Goal: Task Accomplishment & Management: Use online tool/utility

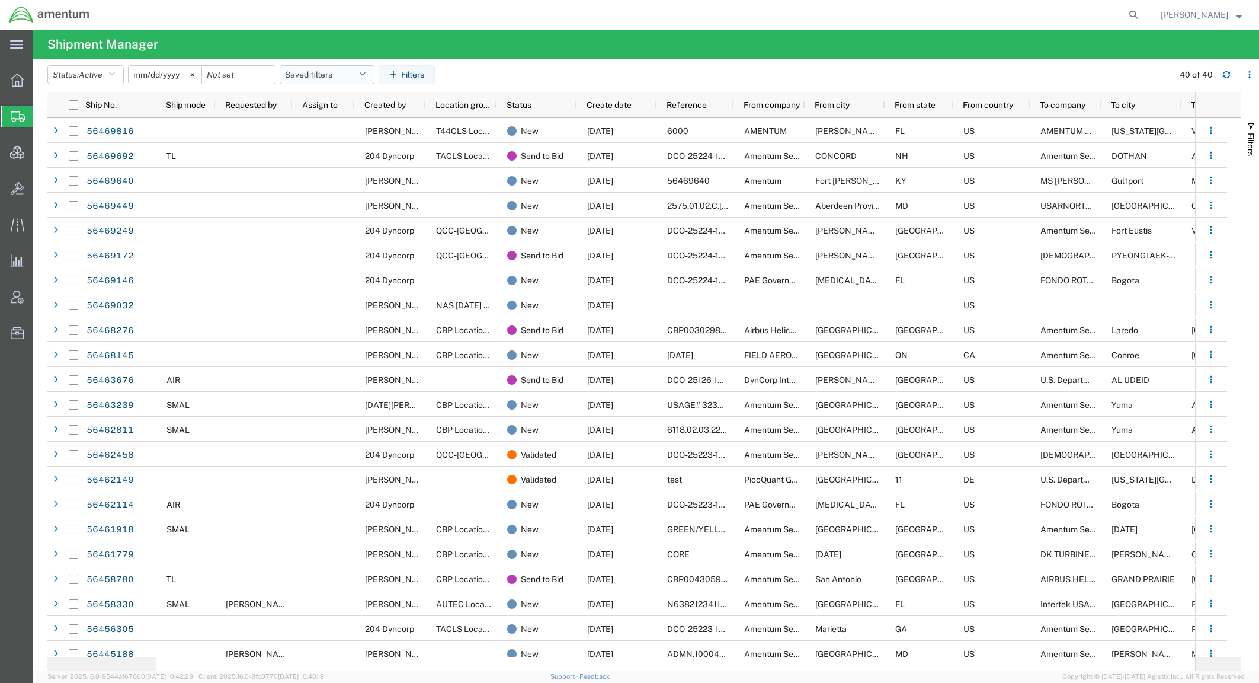
click at [344, 70] on button "Saved filters" at bounding box center [327, 74] width 95 height 19
click at [370, 143] on span "Active DCI shipments" at bounding box center [358, 148] width 155 height 22
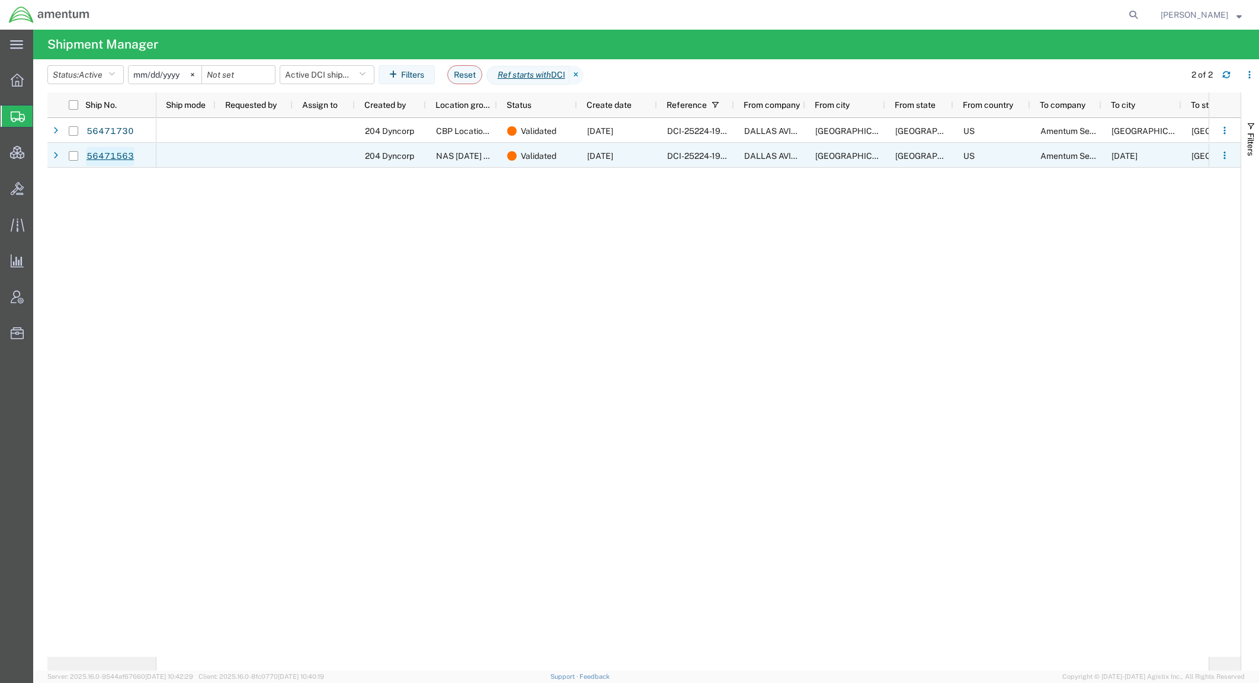
click at [119, 158] on link "56471563" at bounding box center [110, 156] width 49 height 19
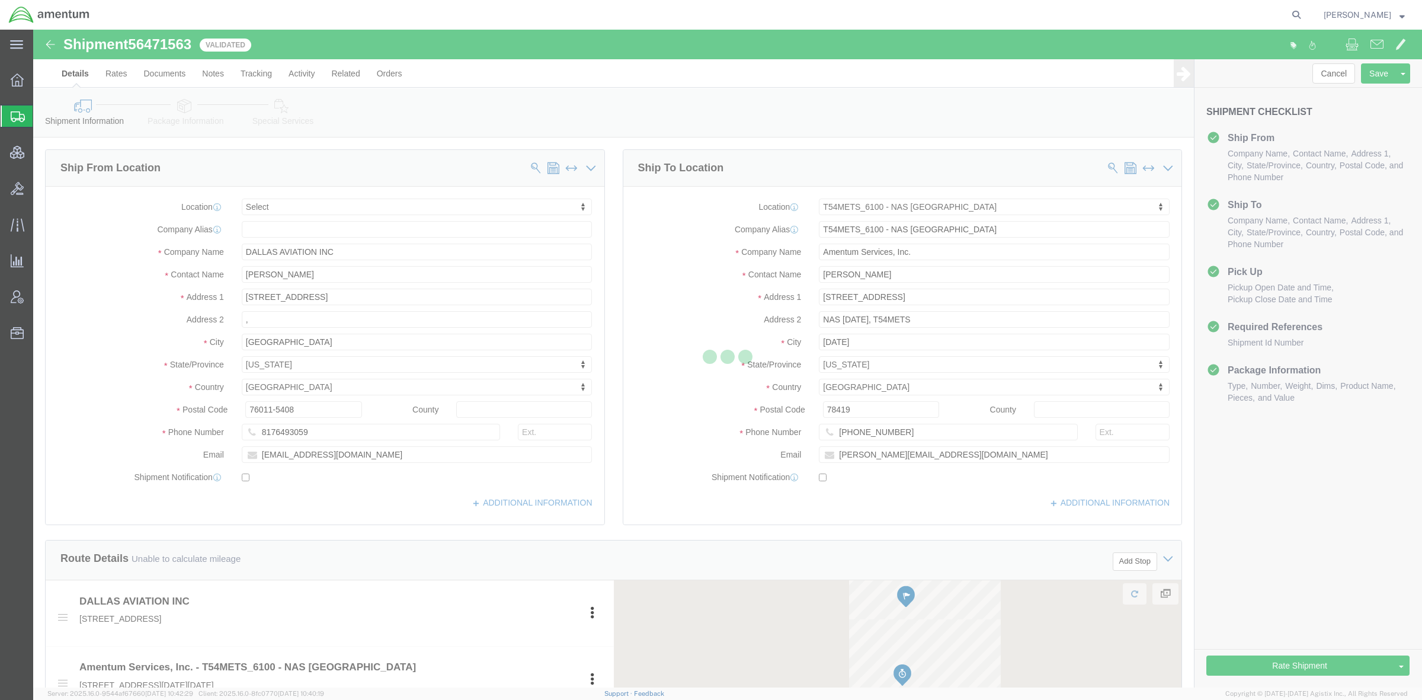
select select
select select "67191"
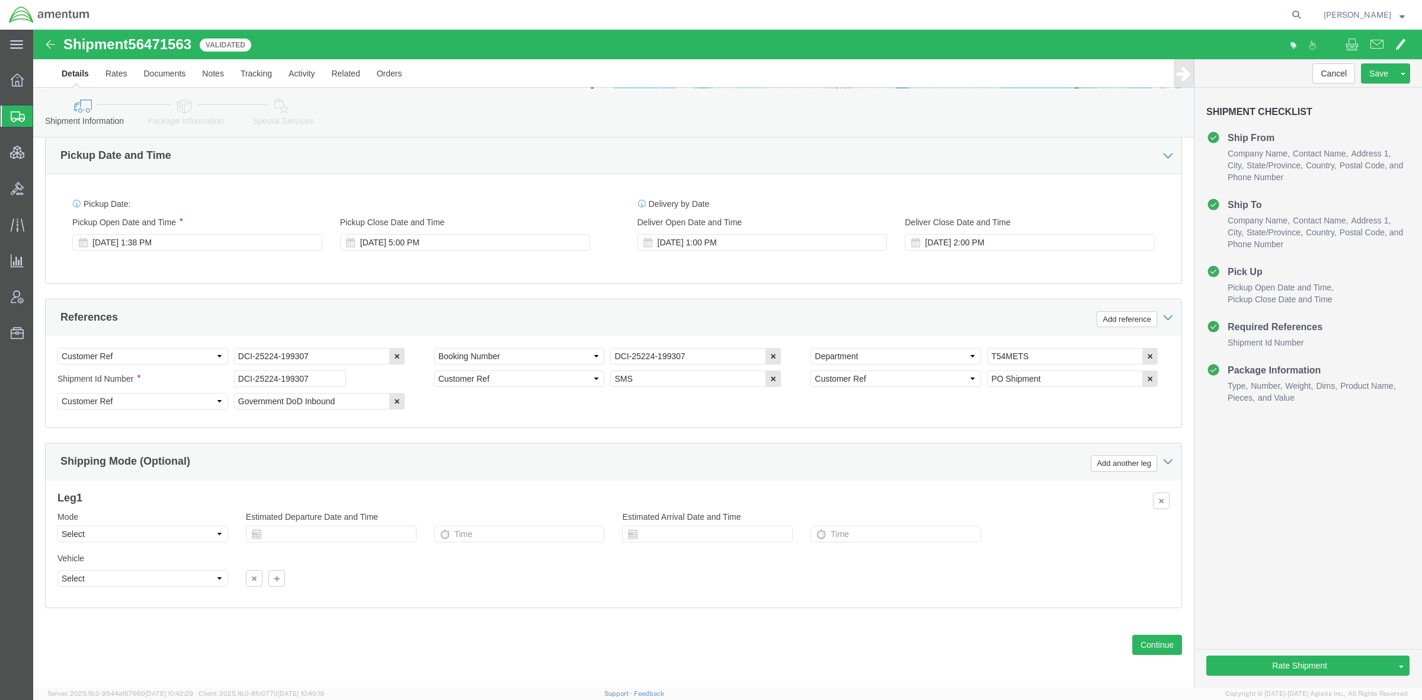
scroll to position [598, 0]
click link "Package Information"
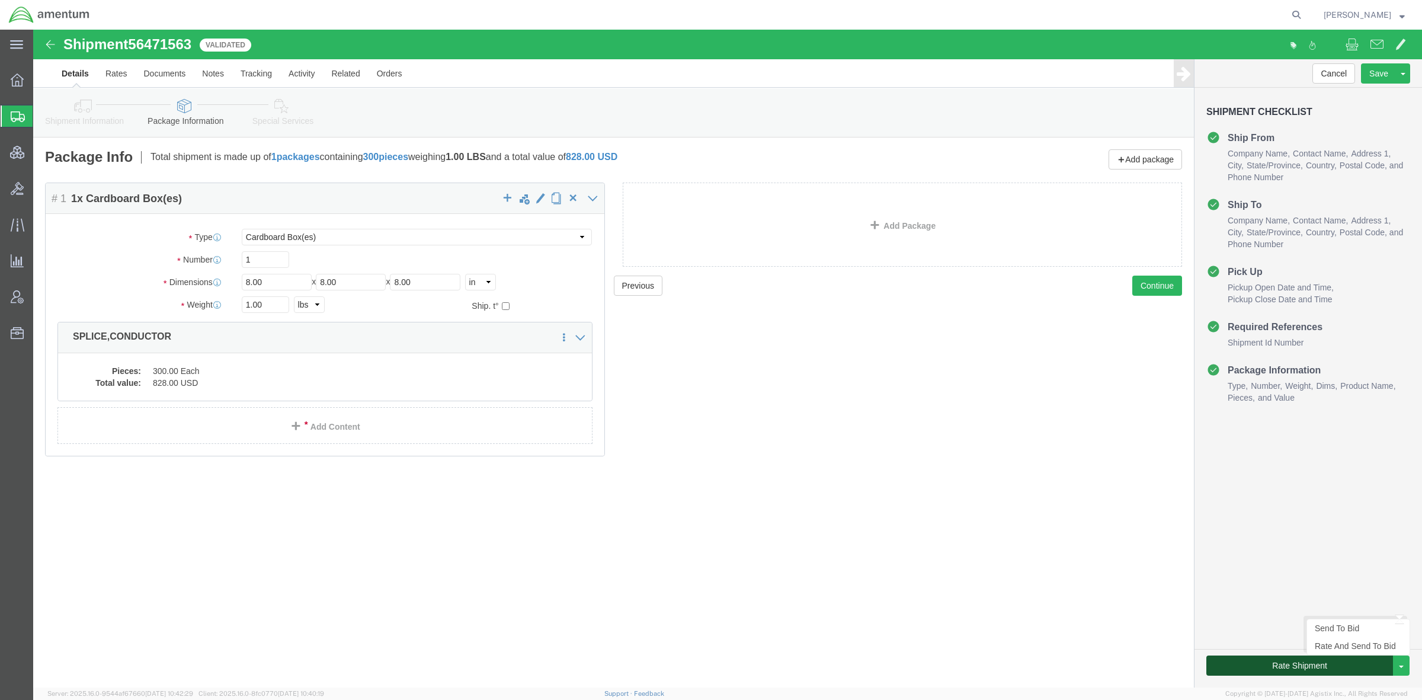
click button "Rate Shipment"
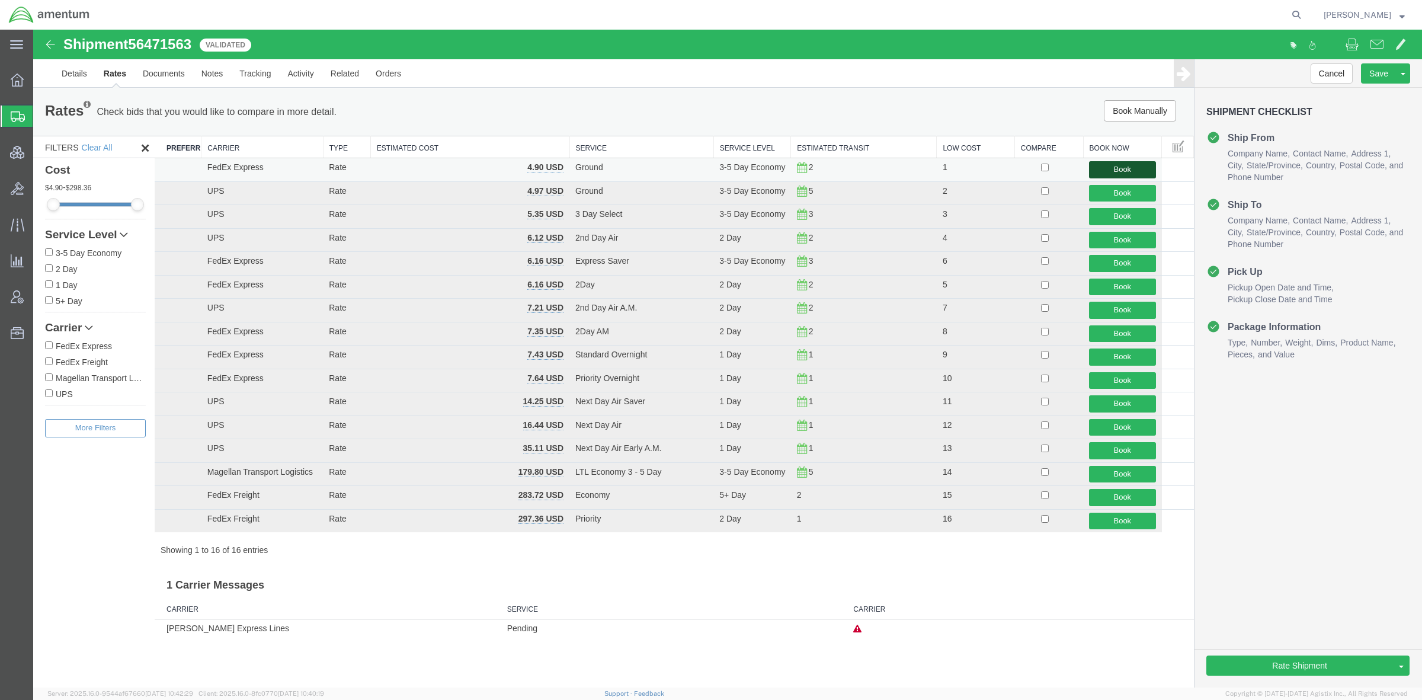
click at [1108, 172] on button "Book" at bounding box center [1122, 169] width 66 height 17
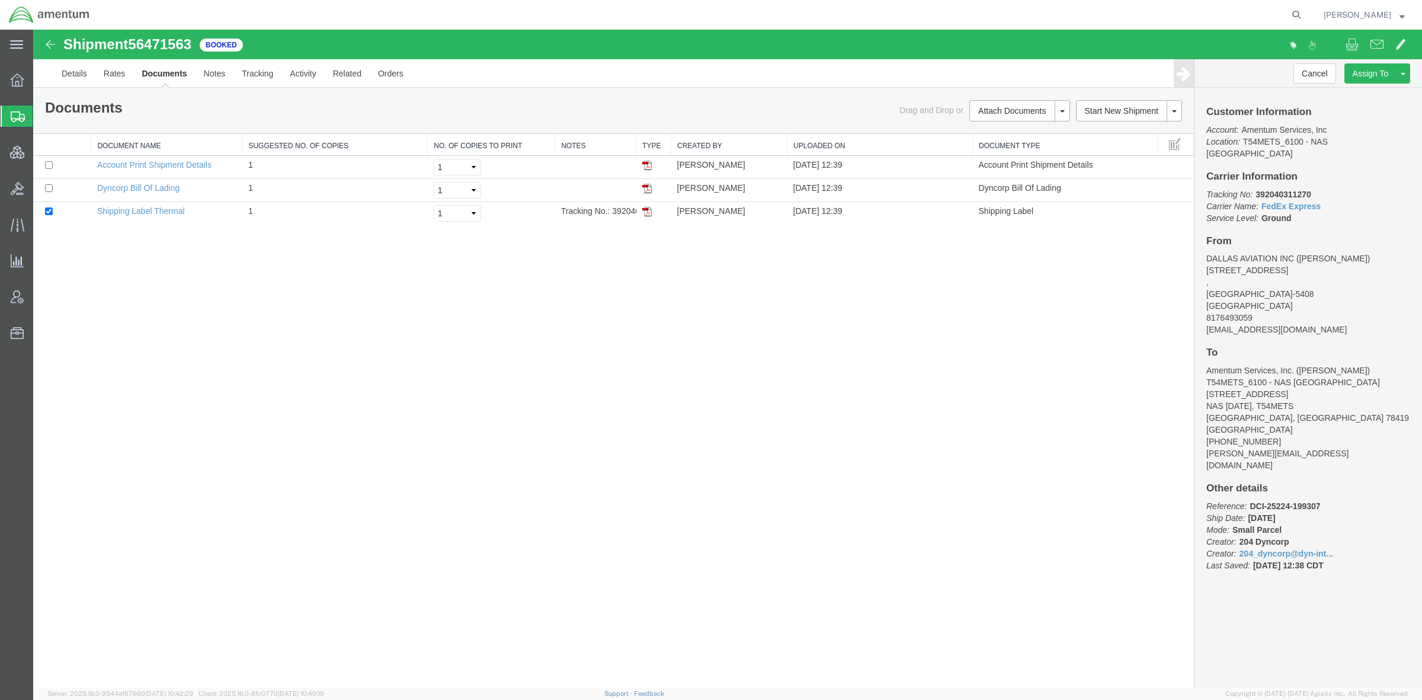
click at [42, 114] on span "Shipments" at bounding box center [37, 116] width 9 height 24
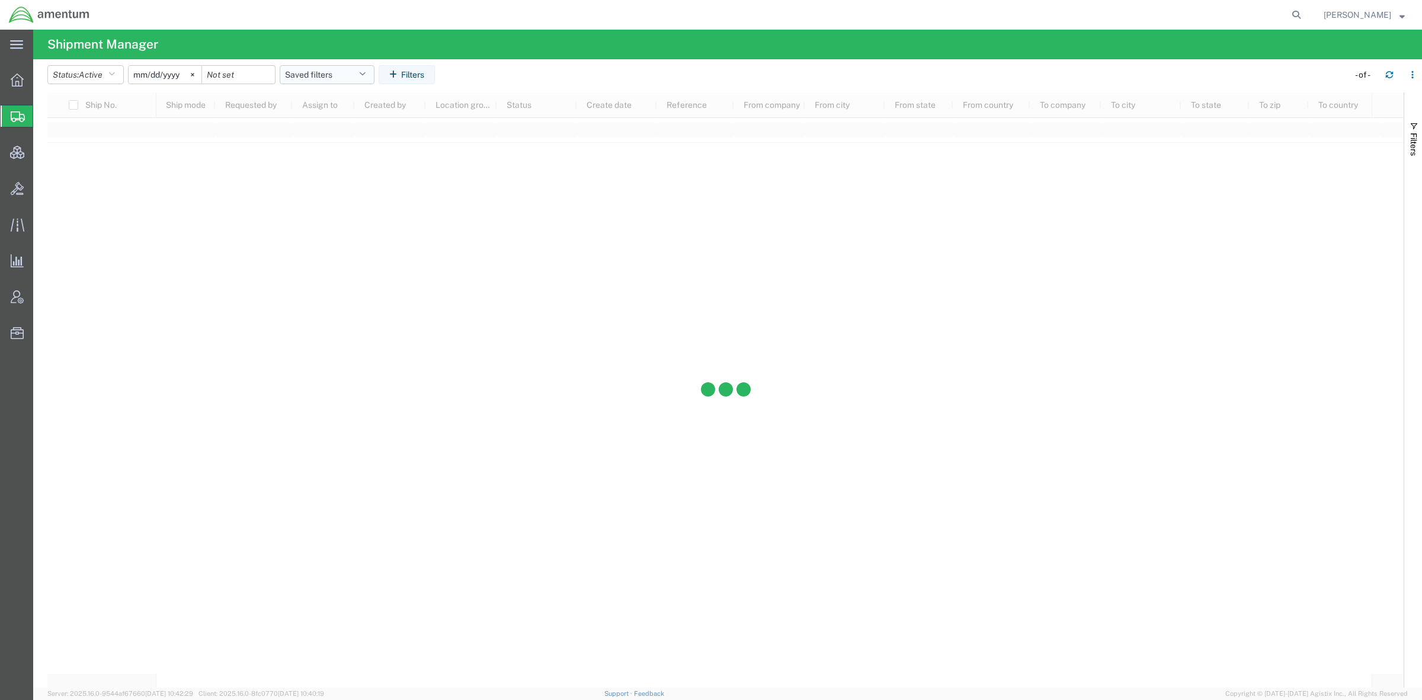
click at [328, 78] on button "Saved filters" at bounding box center [327, 74] width 95 height 19
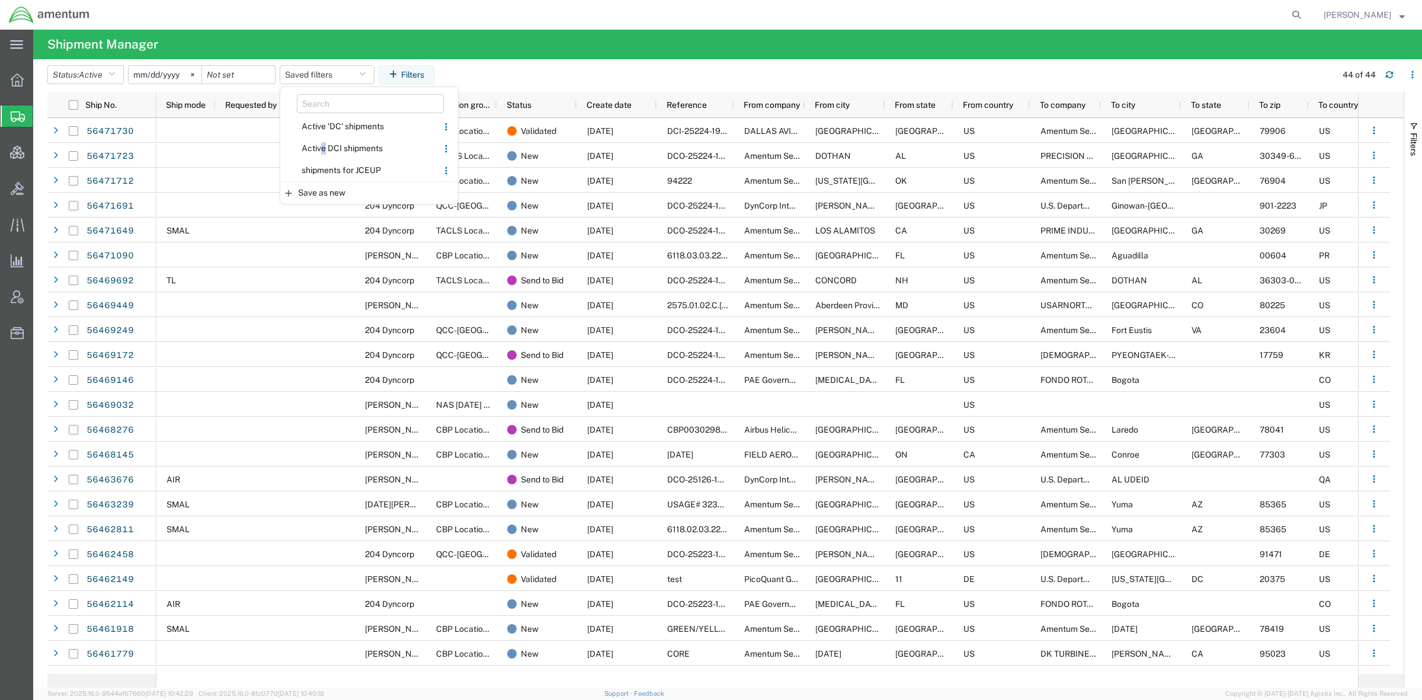
click at [329, 143] on span "Active DCI shipments" at bounding box center [358, 148] width 155 height 22
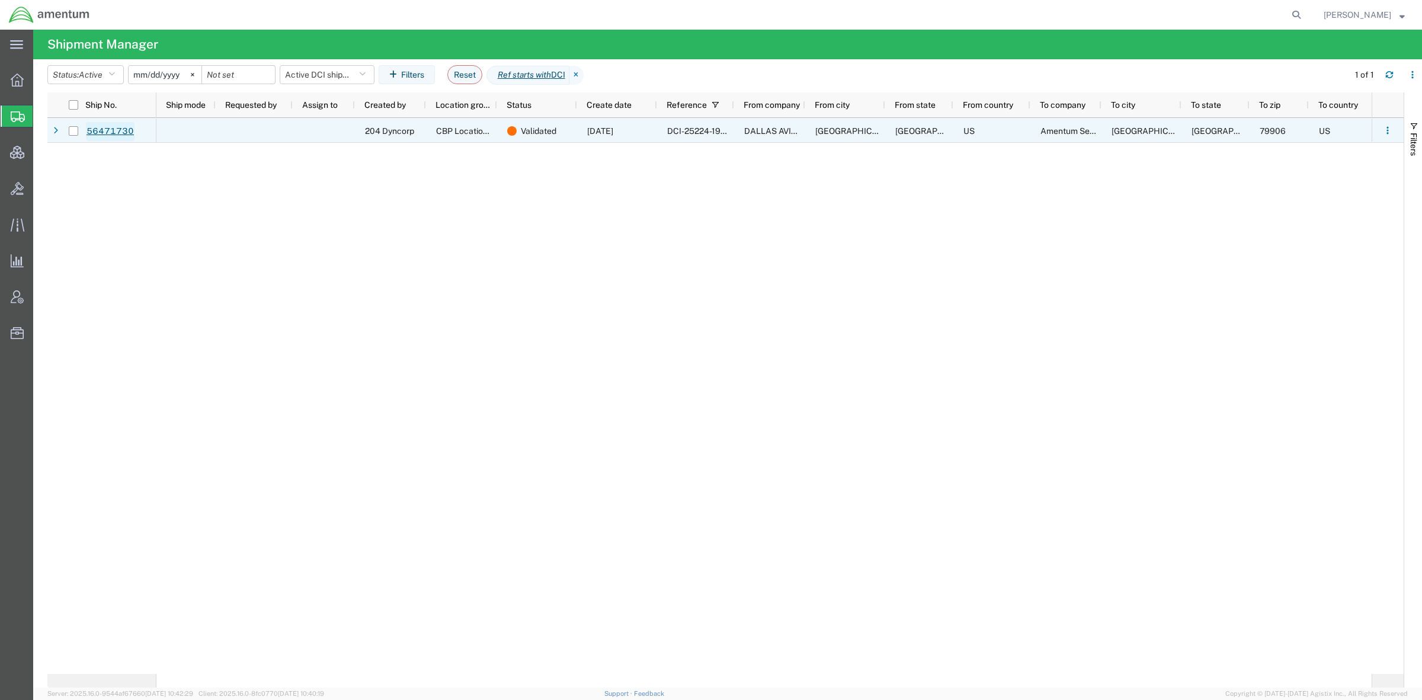
click at [121, 133] on link "56471730" at bounding box center [110, 131] width 49 height 19
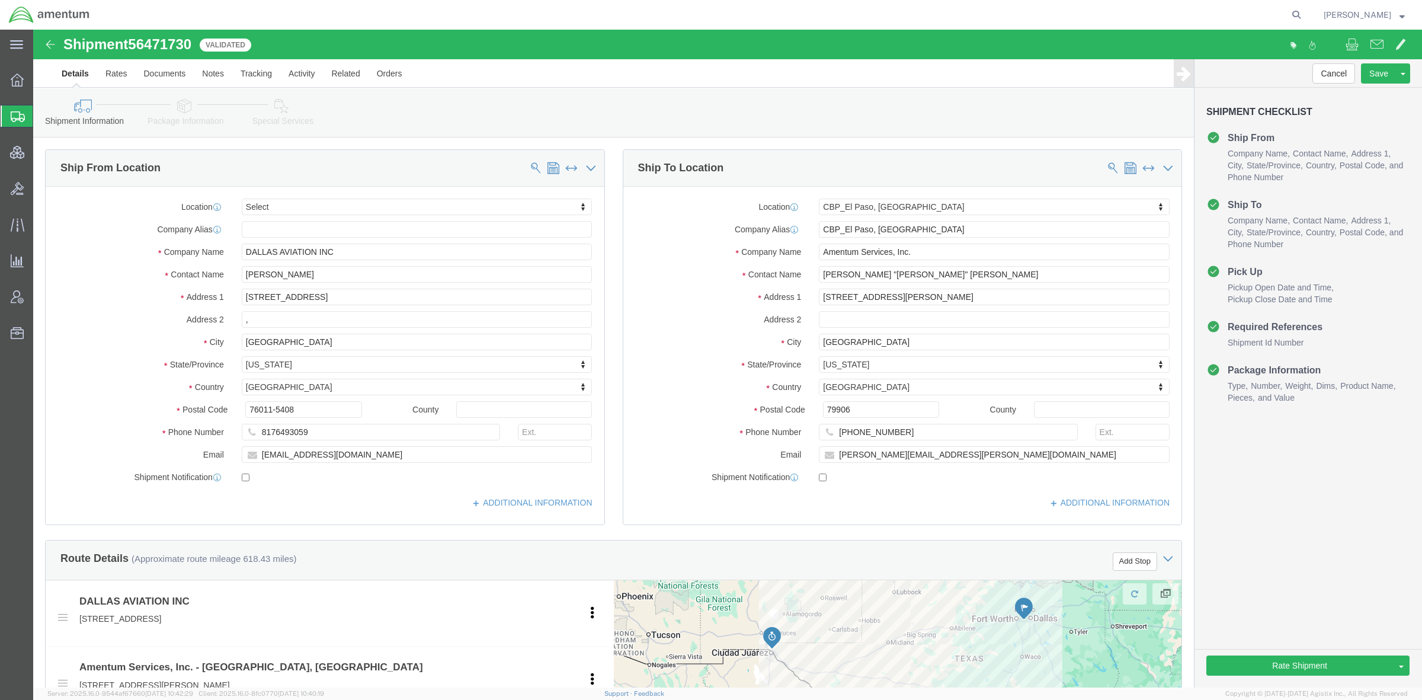
select select
select select "49831"
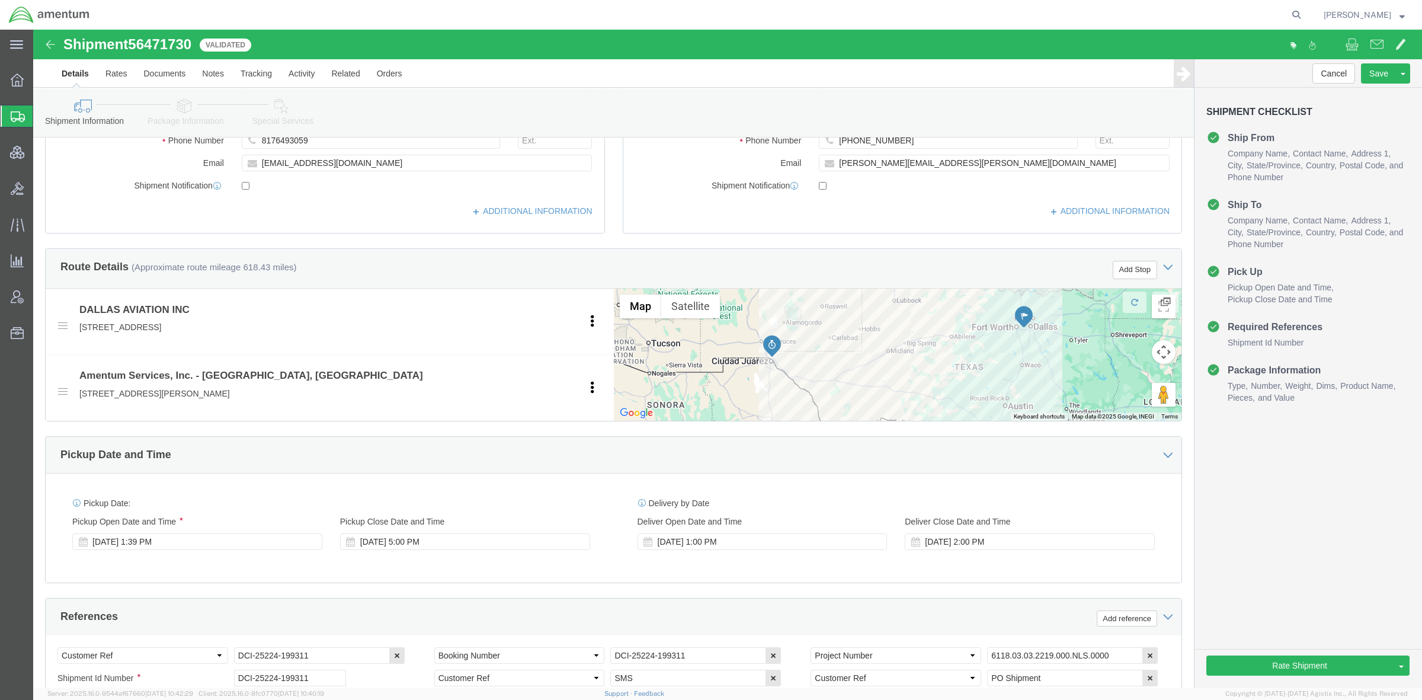
scroll to position [296, 0]
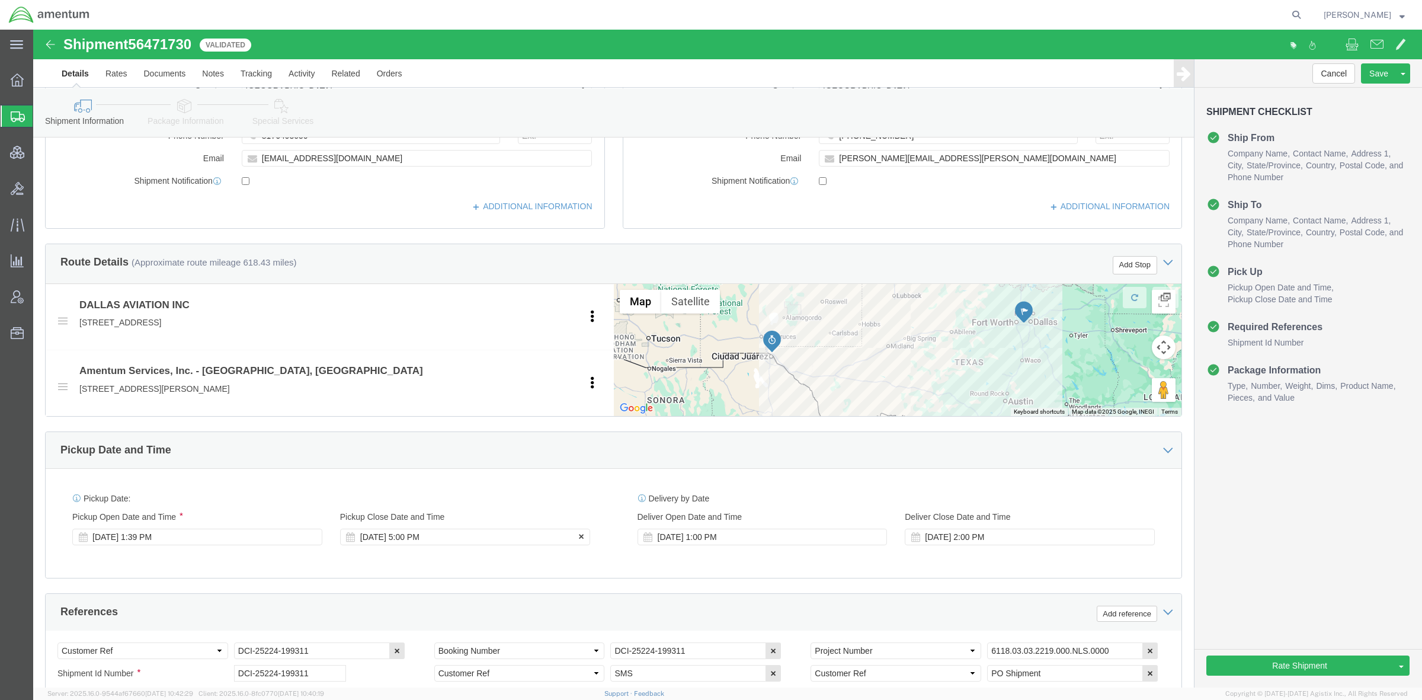
click div "[DATE] 5:00 PM"
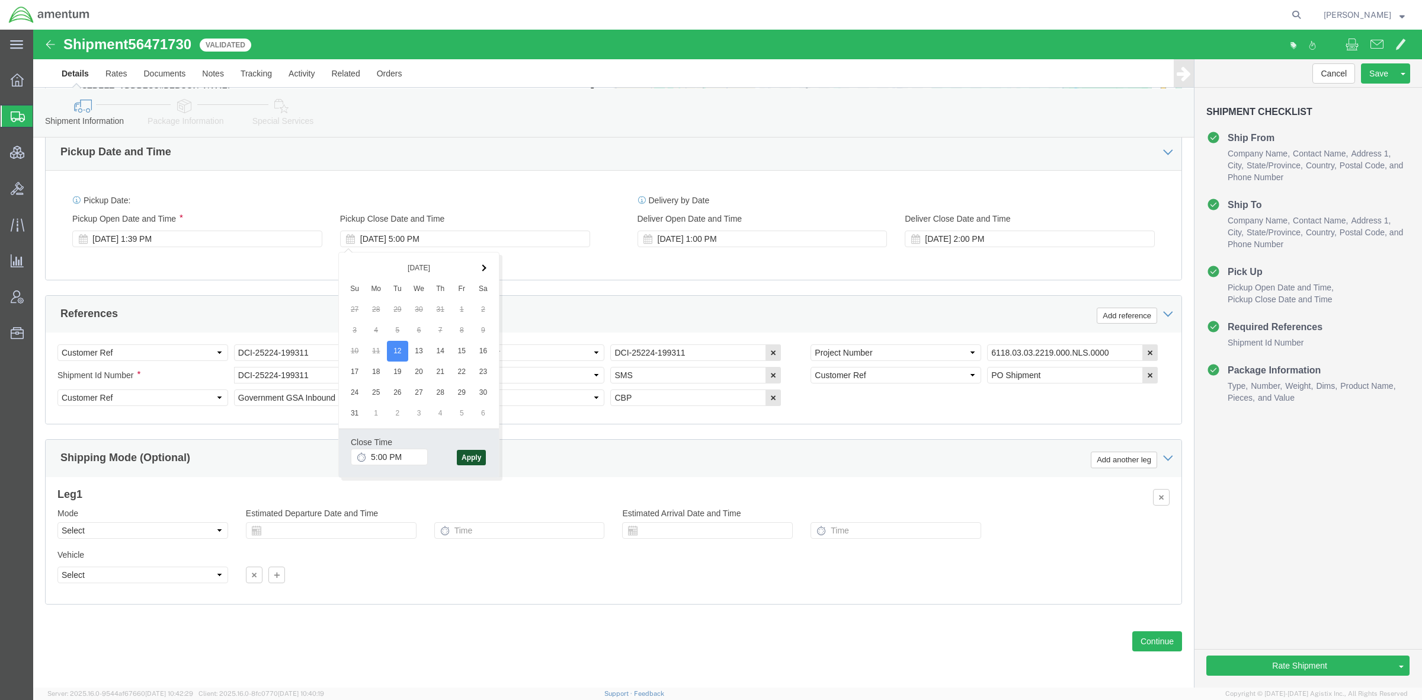
click button "Apply"
click icon
drag, startPoint x: 317, startPoint y: 326, endPoint x: 57, endPoint y: 305, distance: 260.4
click div "Select Account Type Activity ID Airline Appointment Number ASN Batch Request # …"
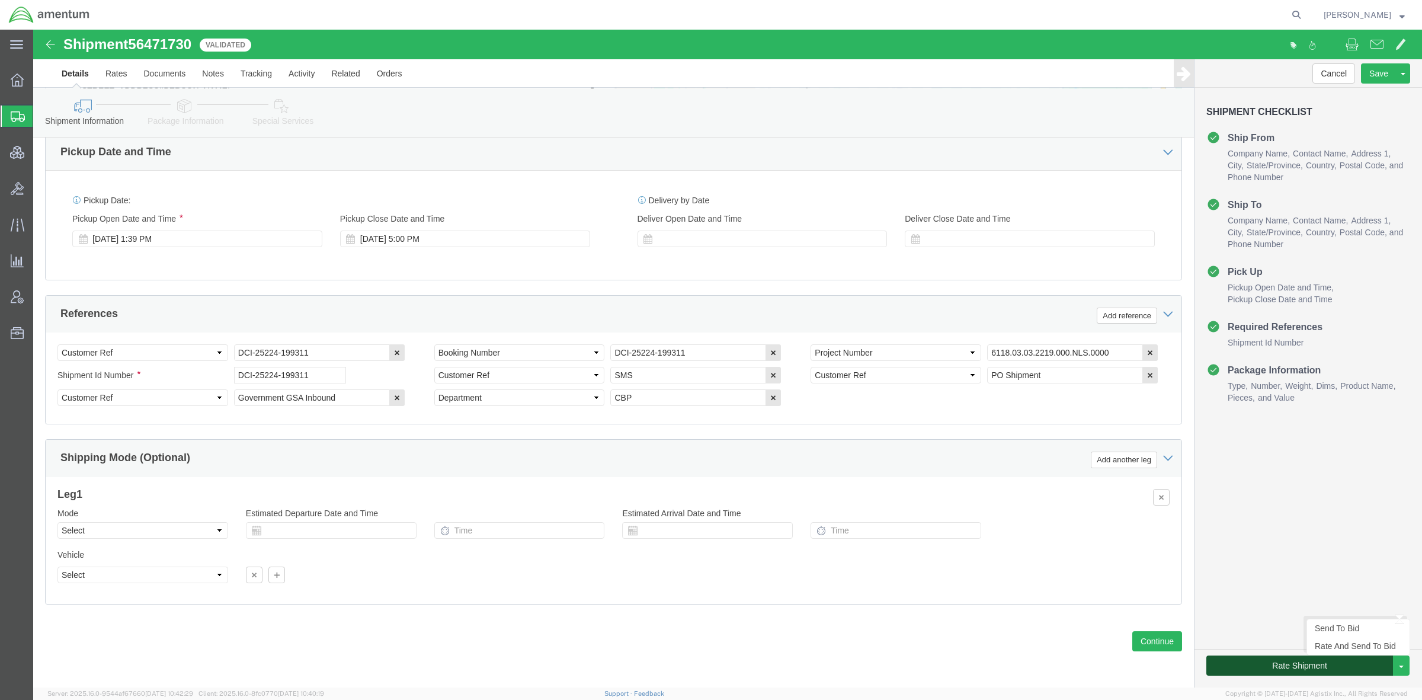
click button "Rate Shipment"
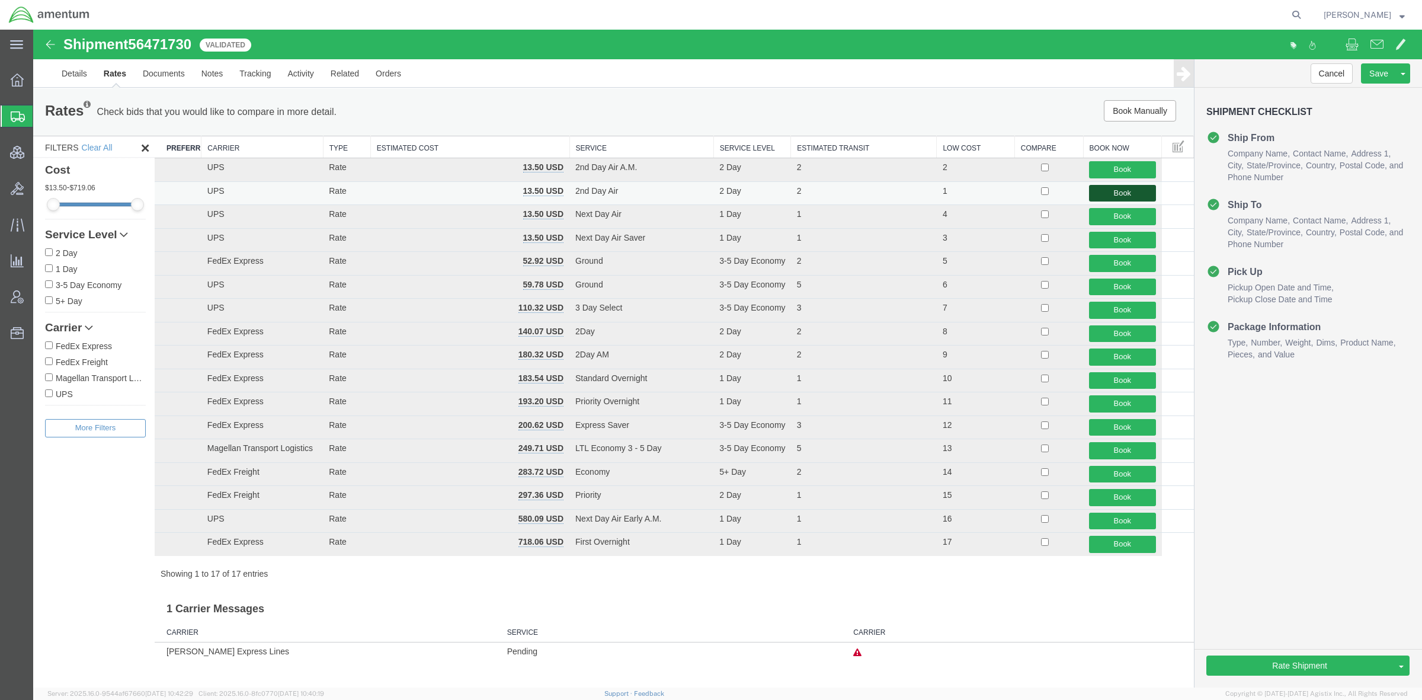
click at [1147, 197] on button "Book" at bounding box center [1122, 193] width 66 height 17
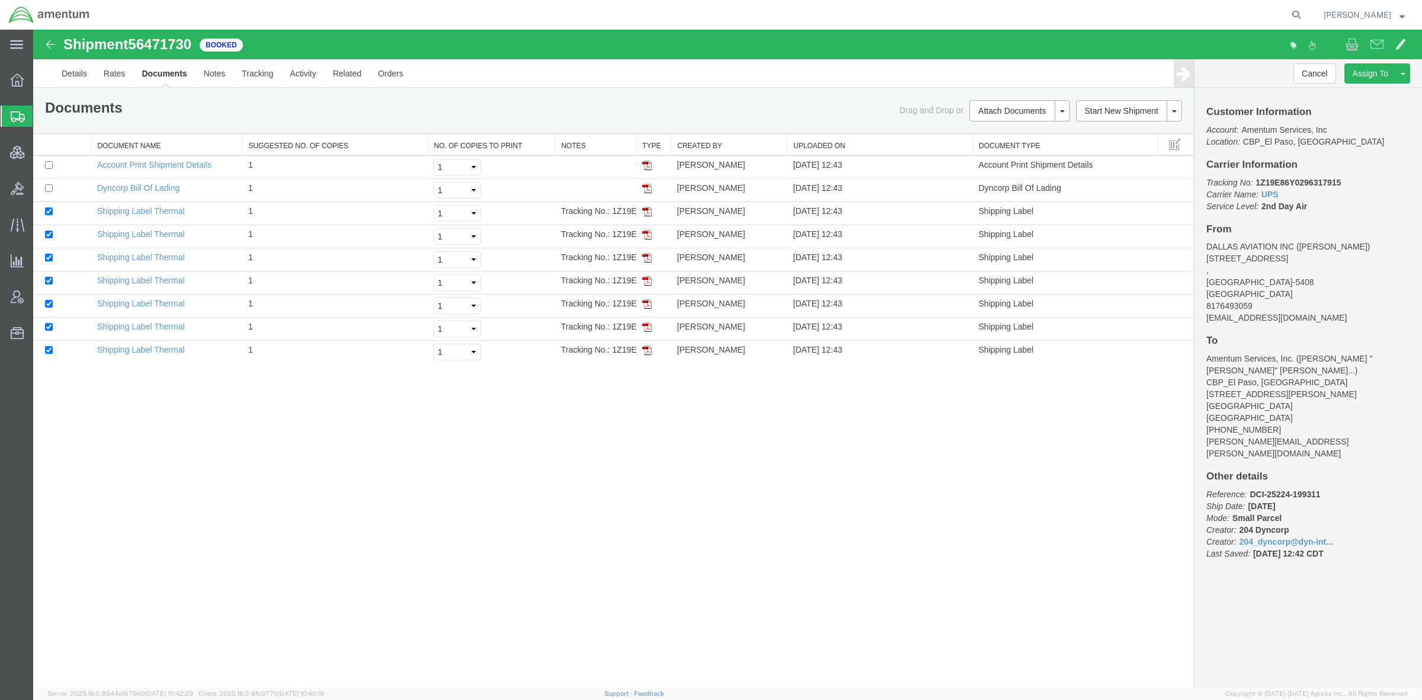
click at [42, 117] on span "Shipments" at bounding box center [37, 116] width 9 height 24
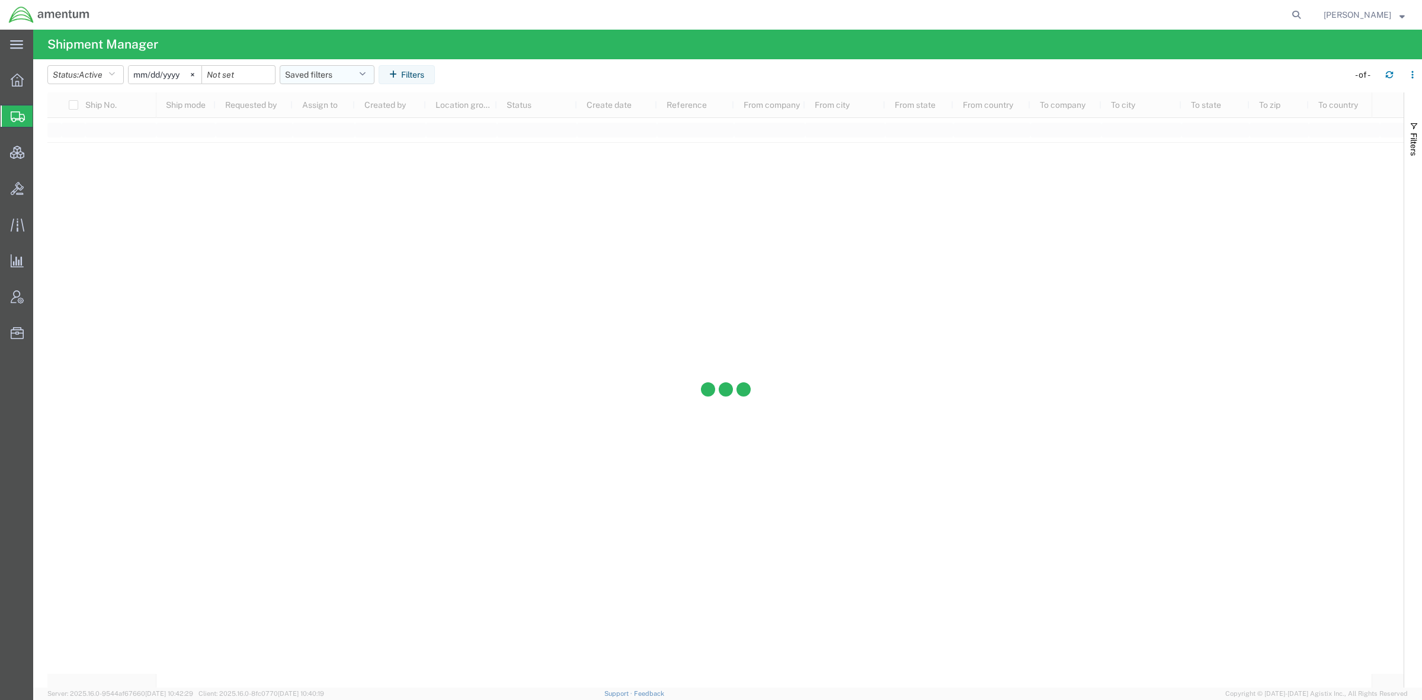
click at [319, 78] on button "Saved filters" at bounding box center [327, 74] width 95 height 19
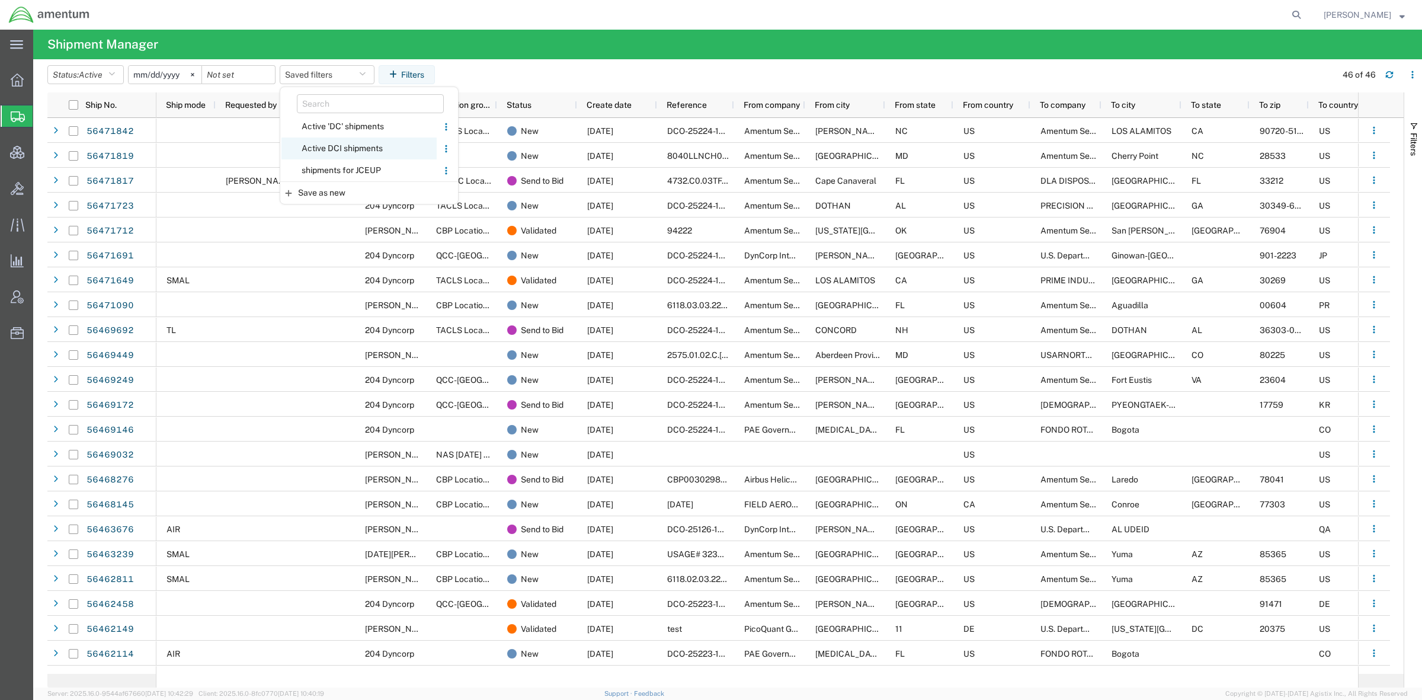
click at [336, 151] on span "Active DCI shipments" at bounding box center [358, 148] width 155 height 22
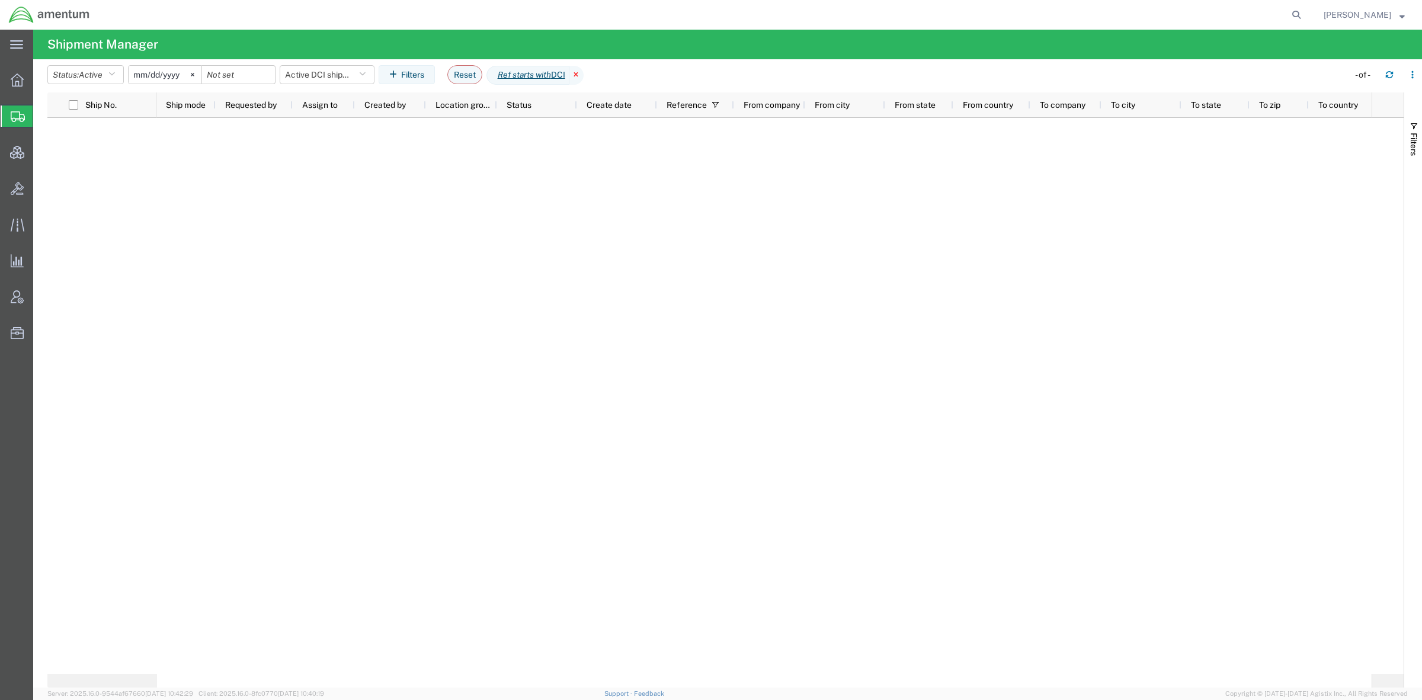
click at [584, 73] on icon at bounding box center [576, 75] width 14 height 19
